Goal: Information Seeking & Learning: Learn about a topic

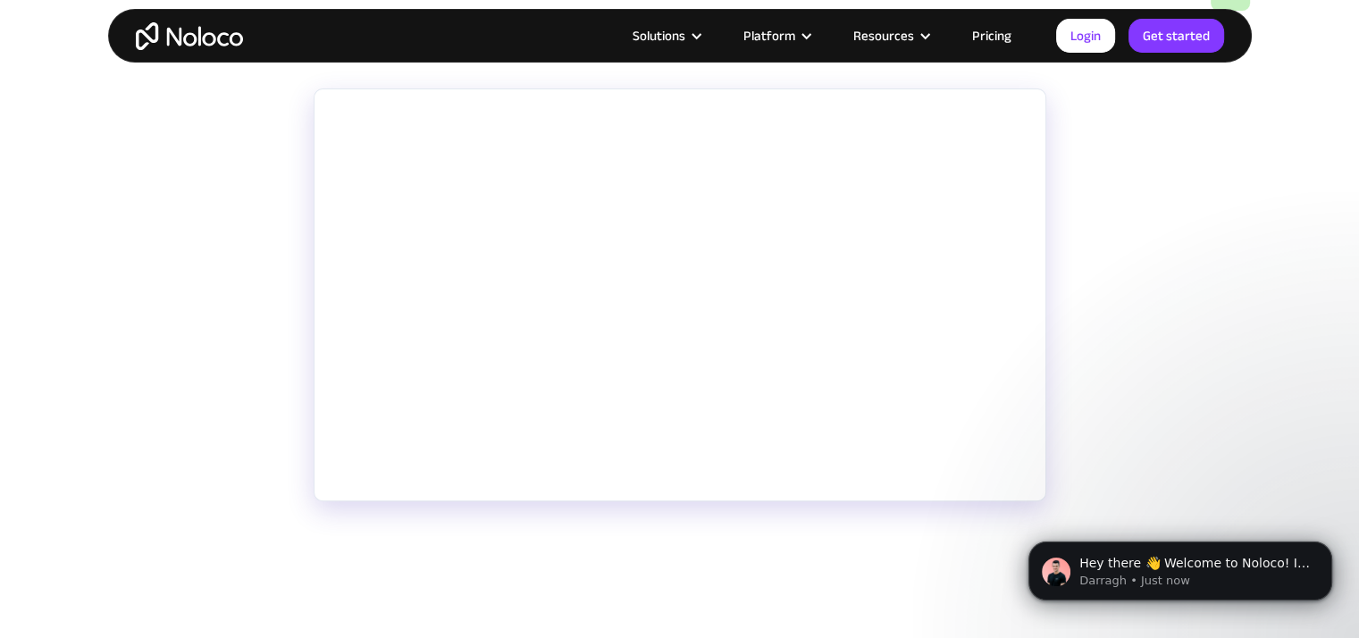
scroll to position [268, 0]
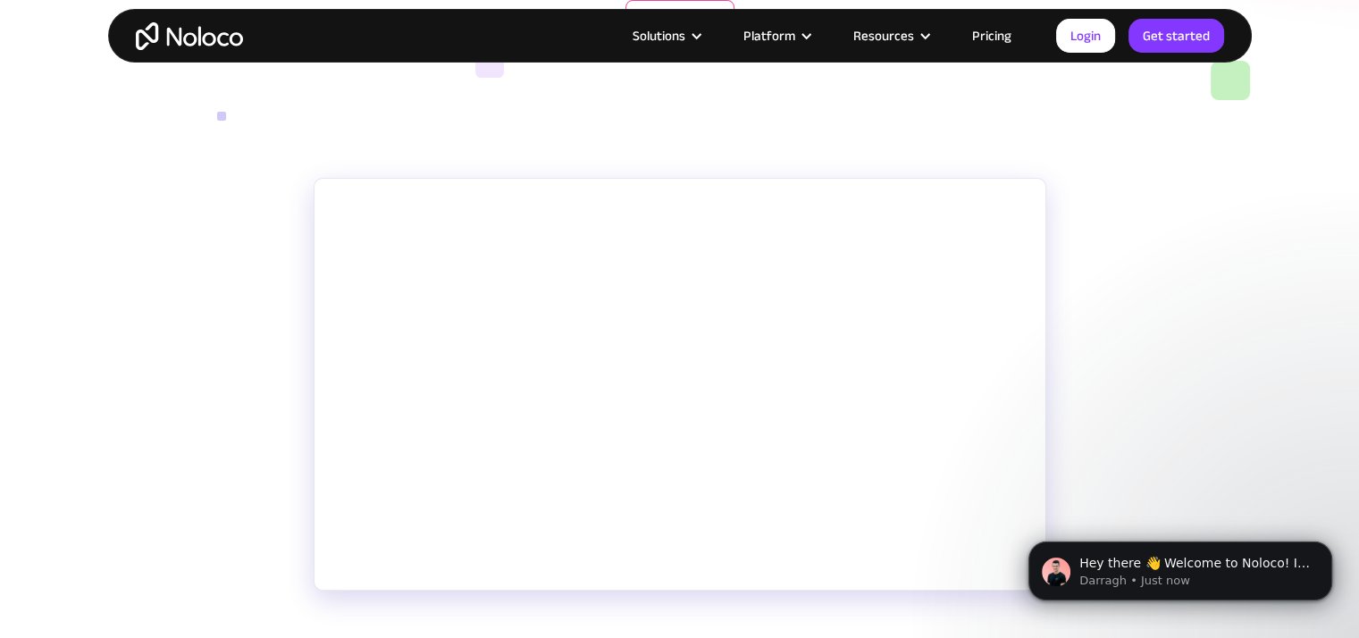
click at [1008, 574] on body "Hey there 👋 Welcome to Noloco! If you have any questions, just reply to this me…" at bounding box center [1179, 566] width 343 height 111
click at [1001, 565] on html "Hey there 👋 Welcome to Noloco! If you have any questions, just reply to this me…" at bounding box center [1179, 566] width 357 height 125
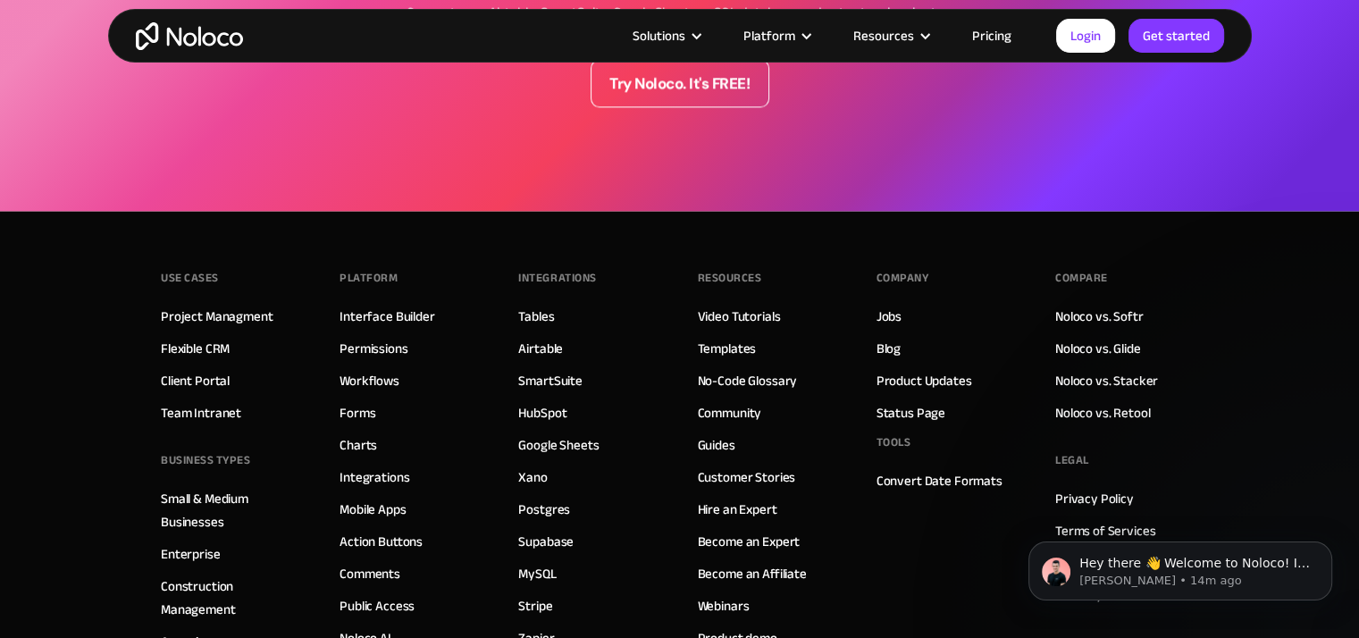
scroll to position [2606, 0]
